Goal: Information Seeking & Learning: Learn about a topic

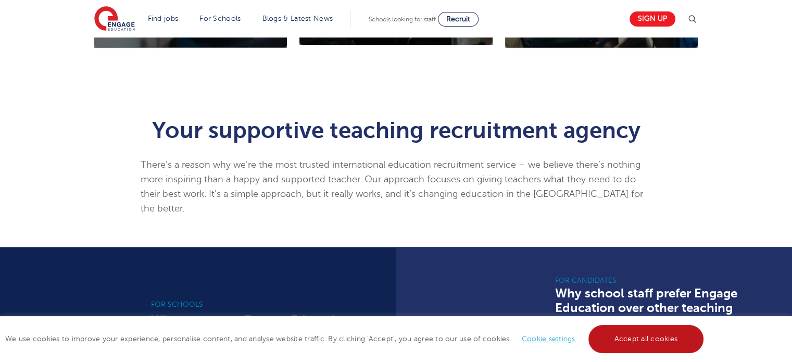
scroll to position [536, 0]
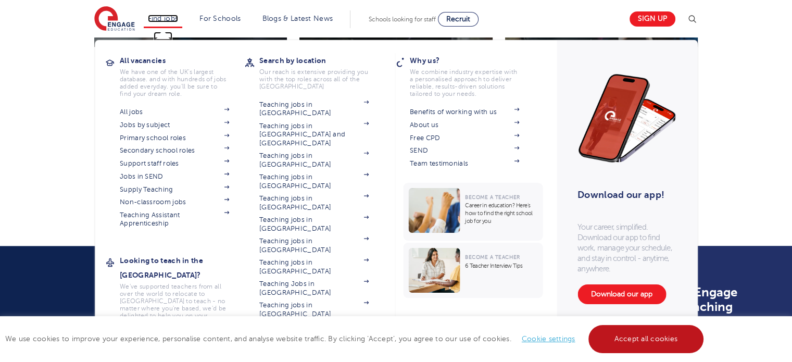
drag, startPoint x: 654, startPoint y: 337, endPoint x: 164, endPoint y: 20, distance: 583.7
click at [164, 20] on link "Find jobs" at bounding box center [163, 19] width 31 height 8
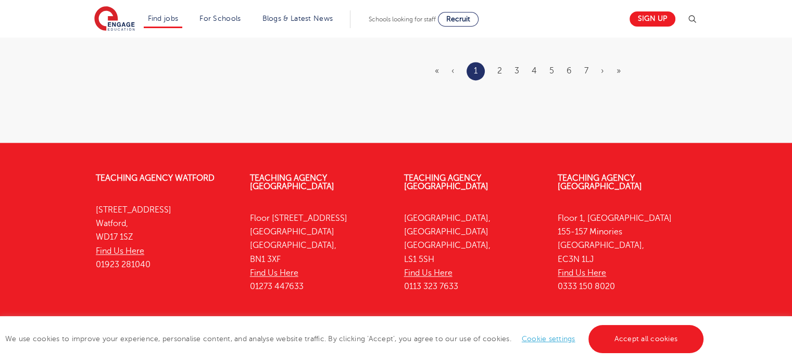
scroll to position [1477, 0]
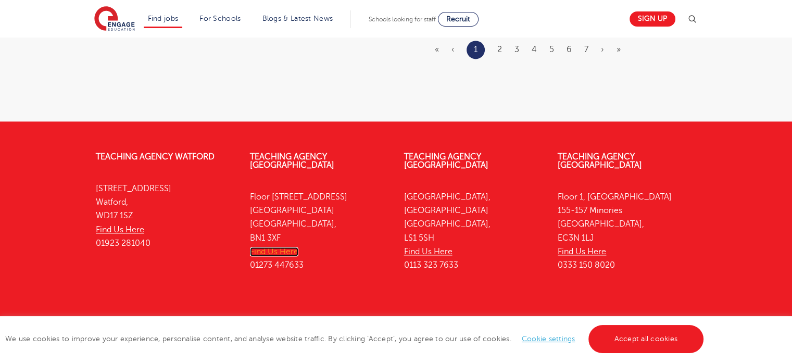
click at [294, 247] on link "Find Us Here" at bounding box center [274, 251] width 48 height 9
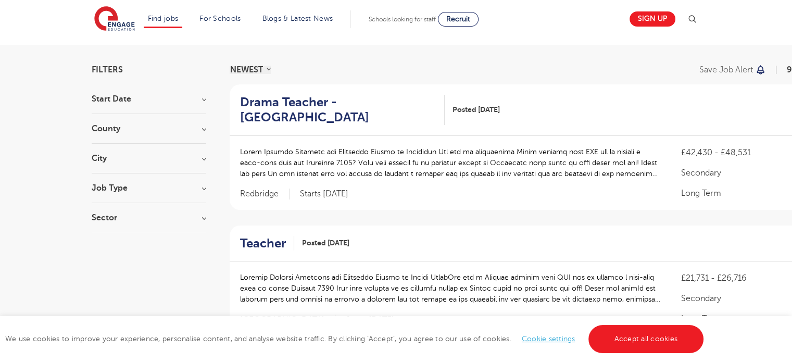
scroll to position [0, 0]
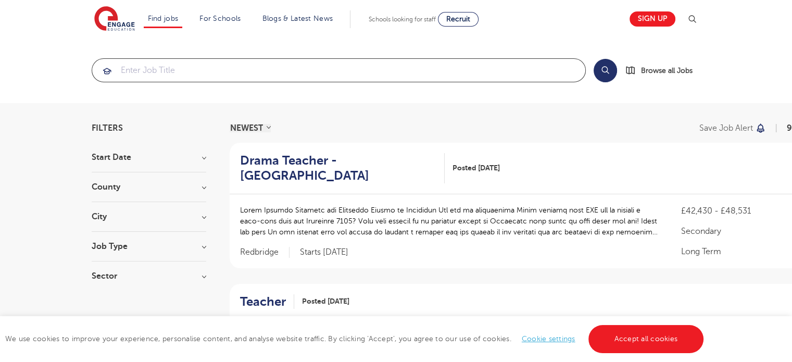
click at [370, 70] on input "search" at bounding box center [338, 70] width 493 height 23
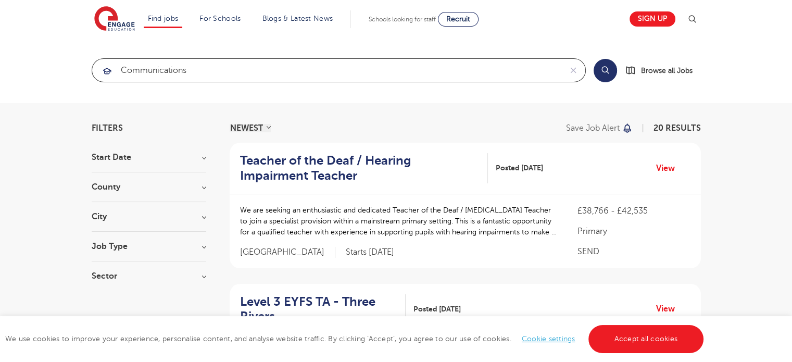
click button "Submit" at bounding box center [0, 0] width 0 height 0
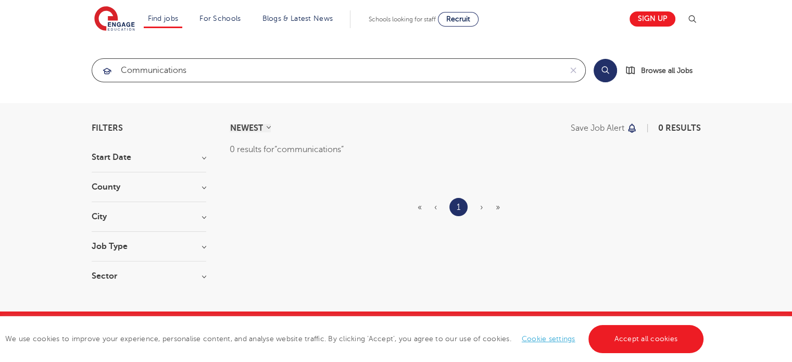
drag, startPoint x: 244, startPoint y: 70, endPoint x: 0, endPoint y: 95, distance: 244.9
click at [0, 95] on section "communications Search Browse all Jobs" at bounding box center [396, 70] width 792 height 66
click button "Submit" at bounding box center [0, 0] width 0 height 0
drag, startPoint x: 165, startPoint y: 72, endPoint x: 0, endPoint y: 55, distance: 165.5
click at [0, 55] on section "marketing Search Browse all Jobs" at bounding box center [396, 70] width 792 height 66
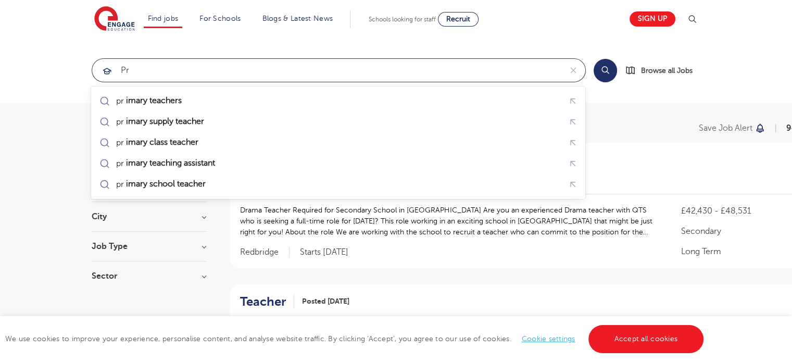
type input "pr"
click button "Submit" at bounding box center [0, 0] width 0 height 0
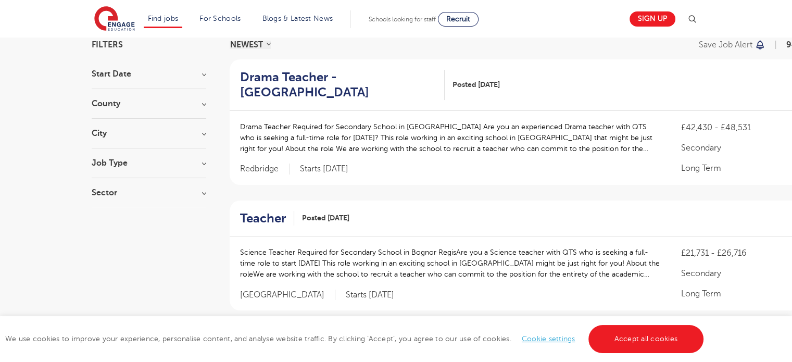
scroll to position [83, 0]
click at [171, 149] on section "Start Date September 97 October 53 November 47 [DATE] Show more County [GEOGRAP…" at bounding box center [149, 138] width 115 height 137
click at [202, 158] on section "Start Date September 97 October 53 November 47 [DATE] Show more County [GEOGRAP…" at bounding box center [149, 138] width 115 height 137
click at [200, 162] on h3 "Job Type" at bounding box center [149, 163] width 115 height 8
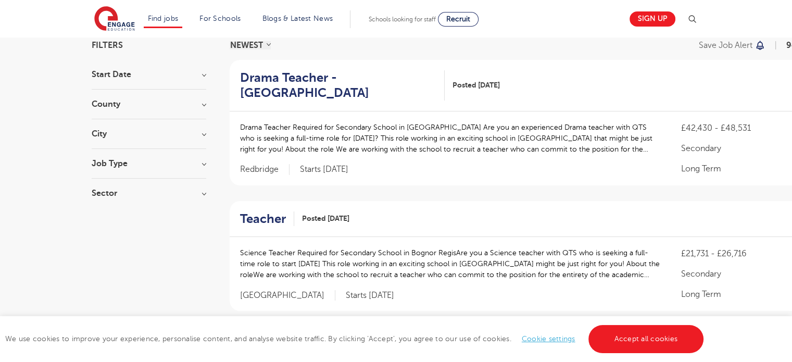
click at [200, 162] on h3 "Job Type" at bounding box center [149, 163] width 115 height 8
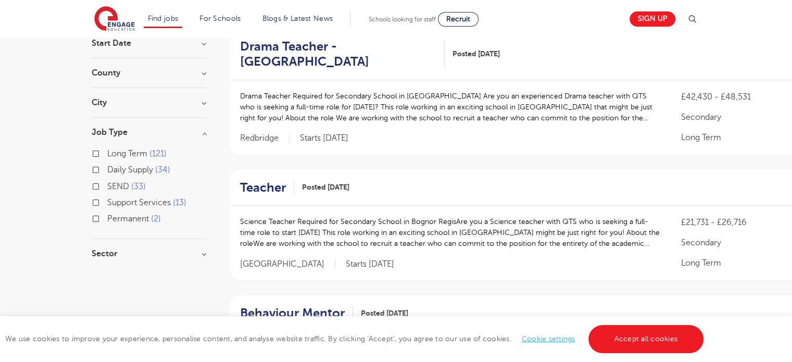
scroll to position [116, 0]
click at [200, 249] on h3 "Sector" at bounding box center [149, 252] width 115 height 8
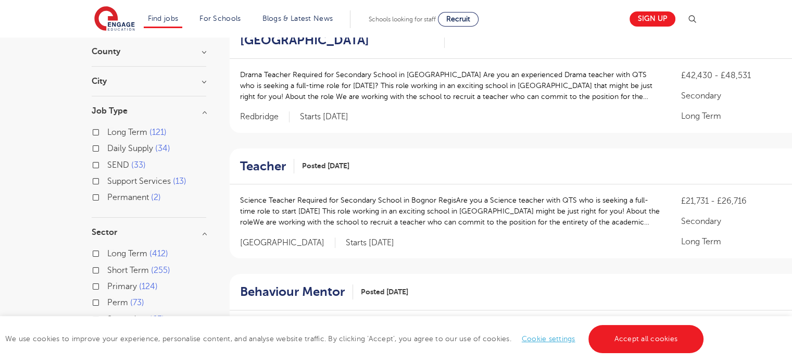
scroll to position [129, 0]
